Goal: Book appointment/travel/reservation

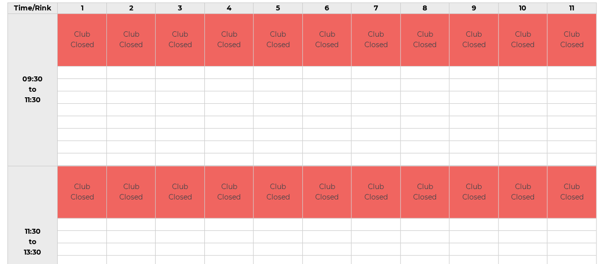
scroll to position [70, 0]
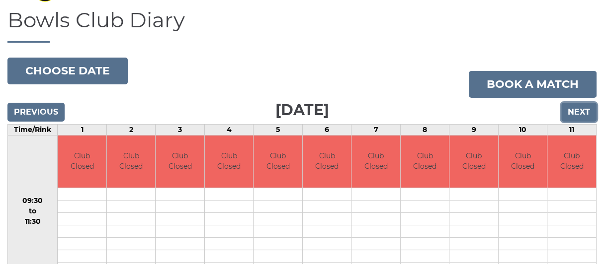
click at [574, 107] on input "Next" at bounding box center [578, 112] width 35 height 19
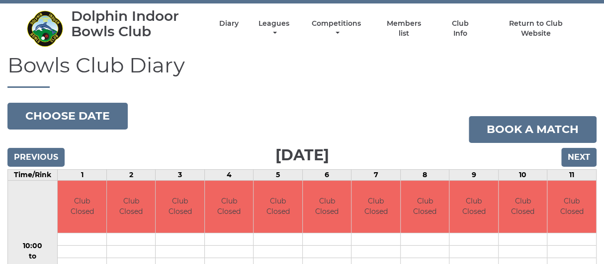
scroll to position [20, 0]
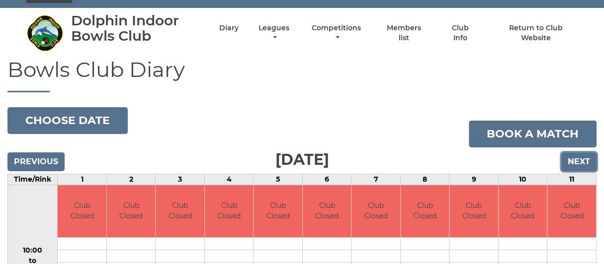
click at [579, 160] on input "Next" at bounding box center [578, 162] width 35 height 19
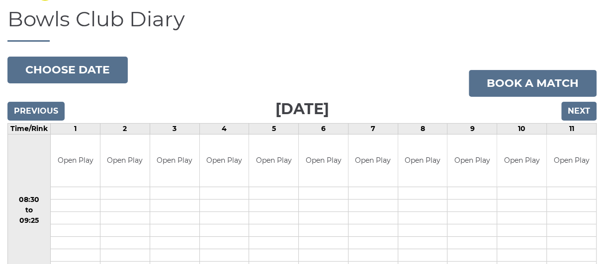
scroll to position [49, 0]
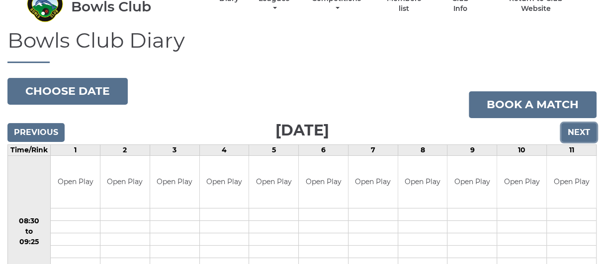
click at [581, 130] on input "Next" at bounding box center [578, 132] width 35 height 19
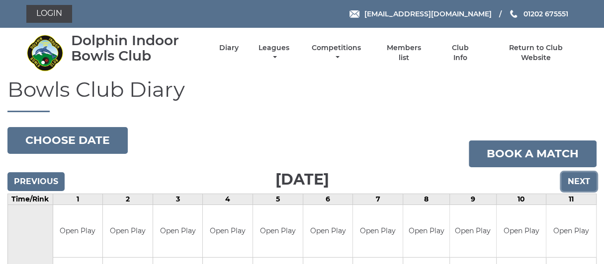
click at [582, 179] on input "Next" at bounding box center [578, 181] width 35 height 19
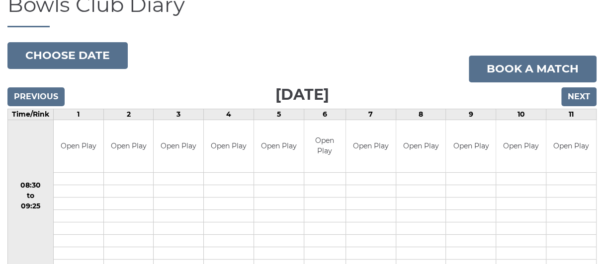
scroll to position [84, 0]
click at [574, 93] on input "Next" at bounding box center [578, 97] width 35 height 19
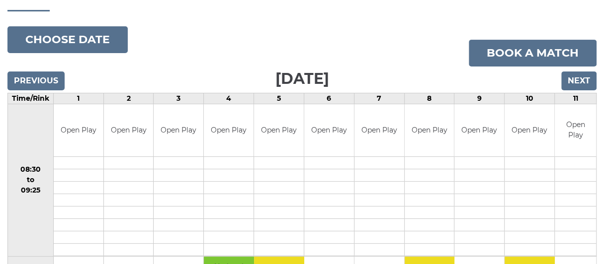
scroll to position [84, 0]
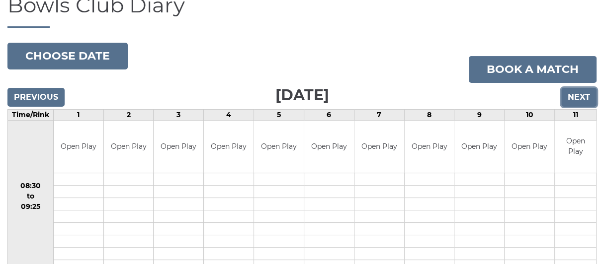
click at [582, 96] on input "Next" at bounding box center [578, 97] width 35 height 19
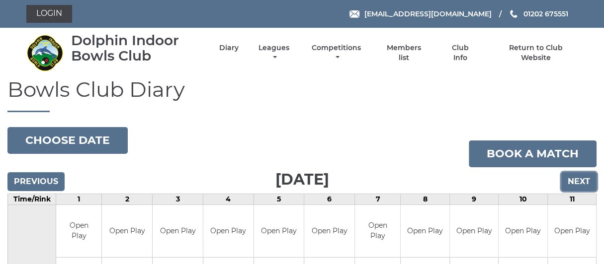
click at [581, 179] on input "Next" at bounding box center [578, 181] width 35 height 19
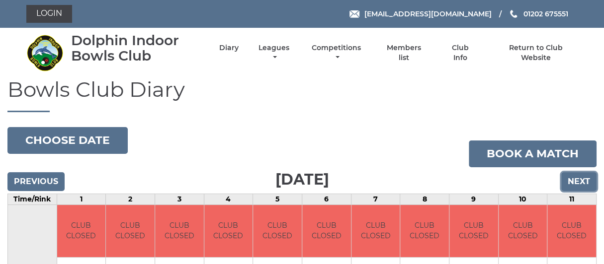
click at [580, 178] on input "Next" at bounding box center [578, 181] width 35 height 19
click at [576, 179] on input "Next" at bounding box center [578, 181] width 35 height 19
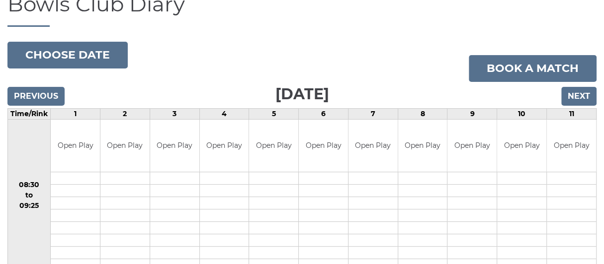
scroll to position [84, 0]
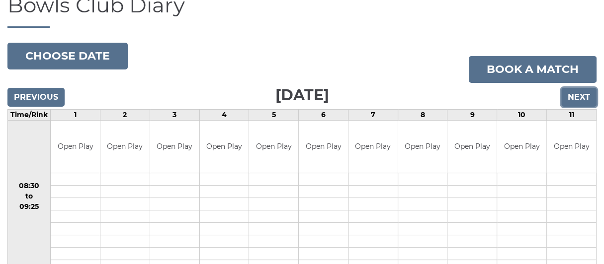
click at [573, 94] on input "Next" at bounding box center [578, 97] width 35 height 19
